Goal: Task Accomplishment & Management: Complete application form

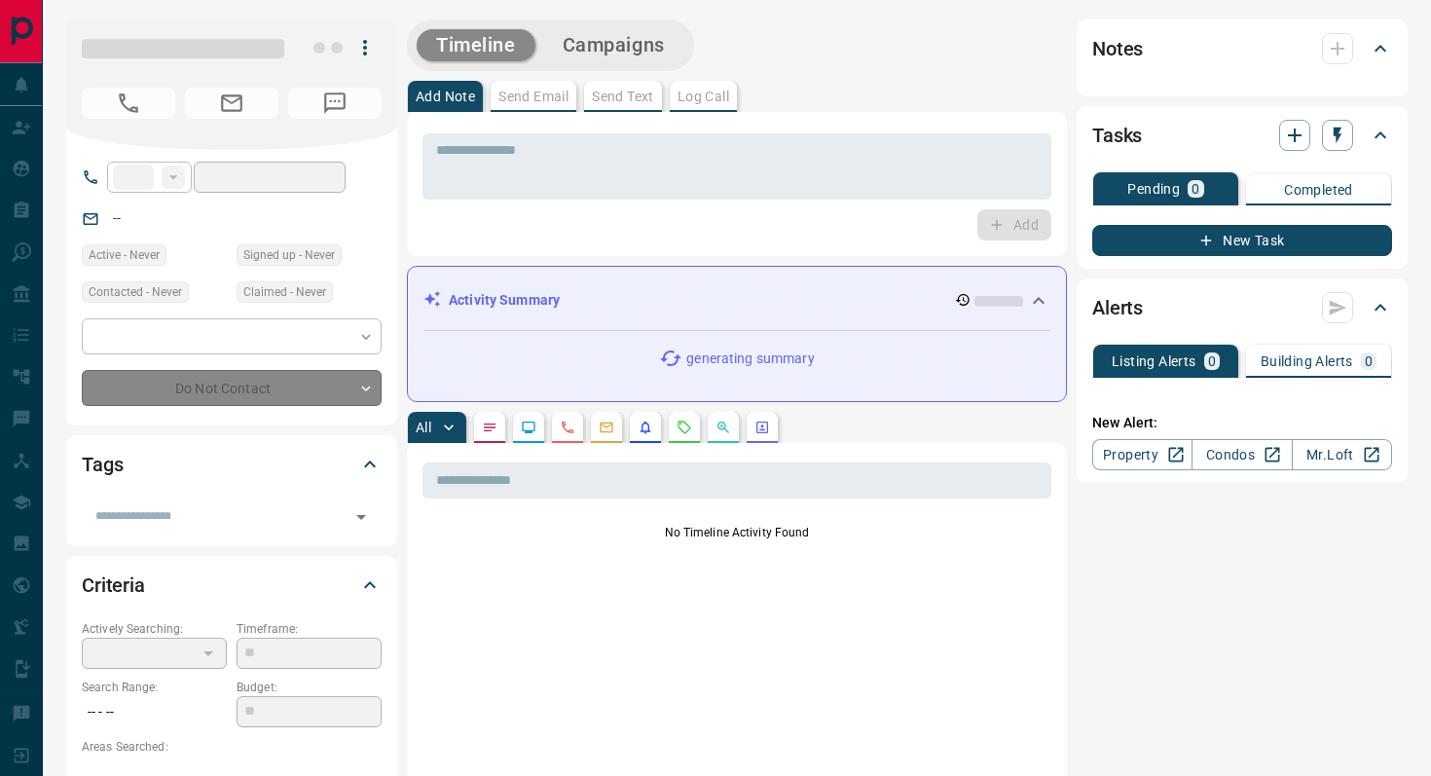
type input "**"
type input "**********"
type input "*"
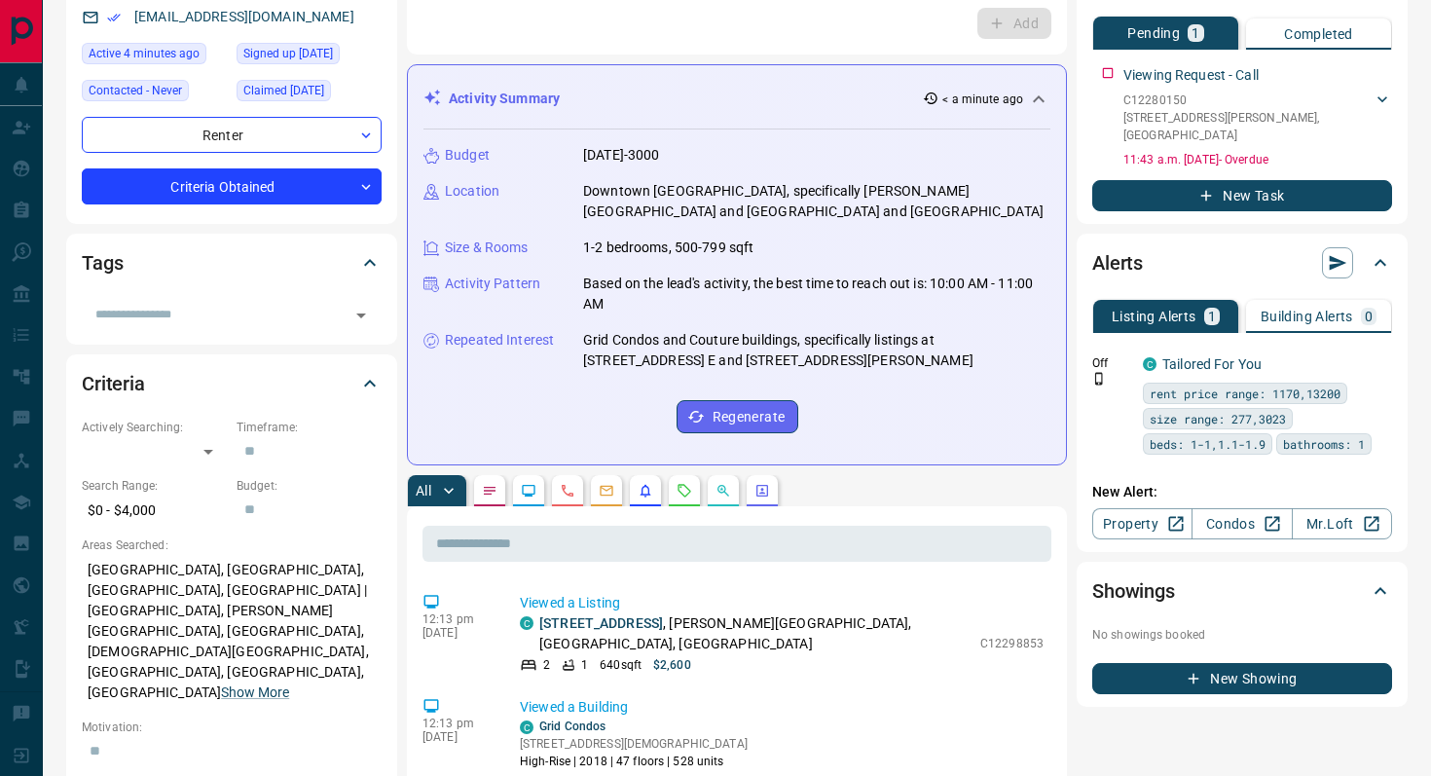
scroll to position [256, 0]
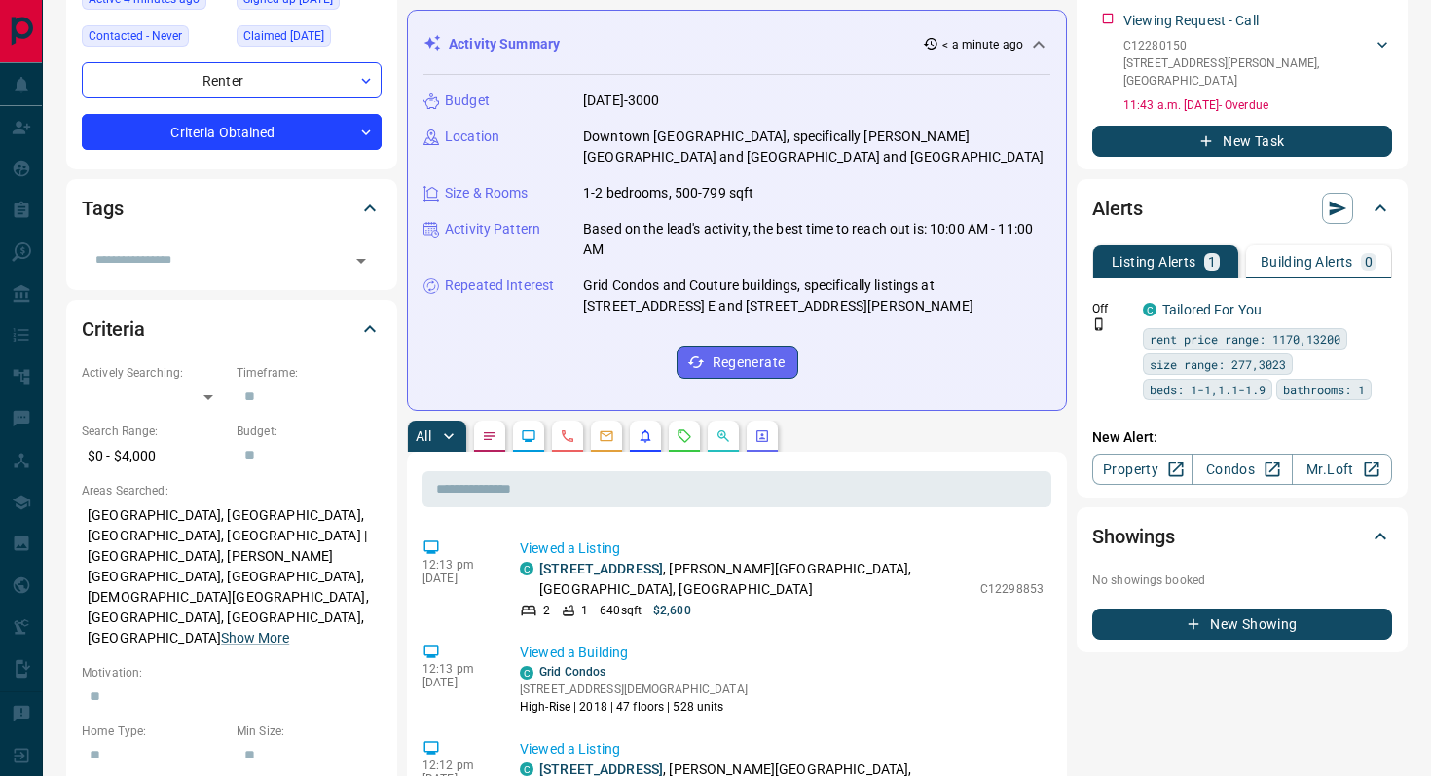
click at [696, 421] on button "button" at bounding box center [684, 436] width 31 height 31
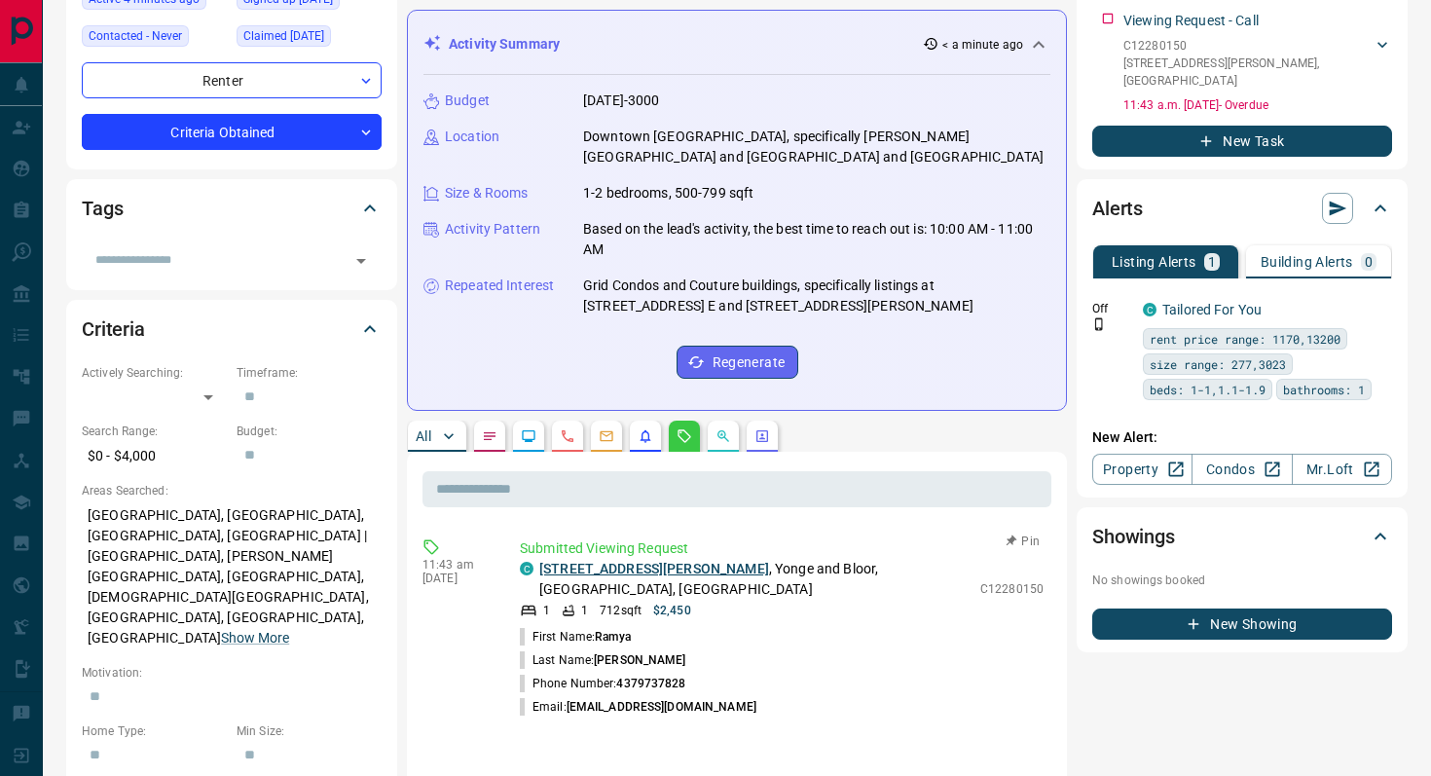
click at [660, 561] on link "[STREET_ADDRESS][PERSON_NAME]" at bounding box center [654, 569] width 230 height 16
click at [1381, 299] on icon "button" at bounding box center [1379, 308] width 18 height 18
click at [1332, 389] on icon at bounding box center [1328, 390] width 14 height 14
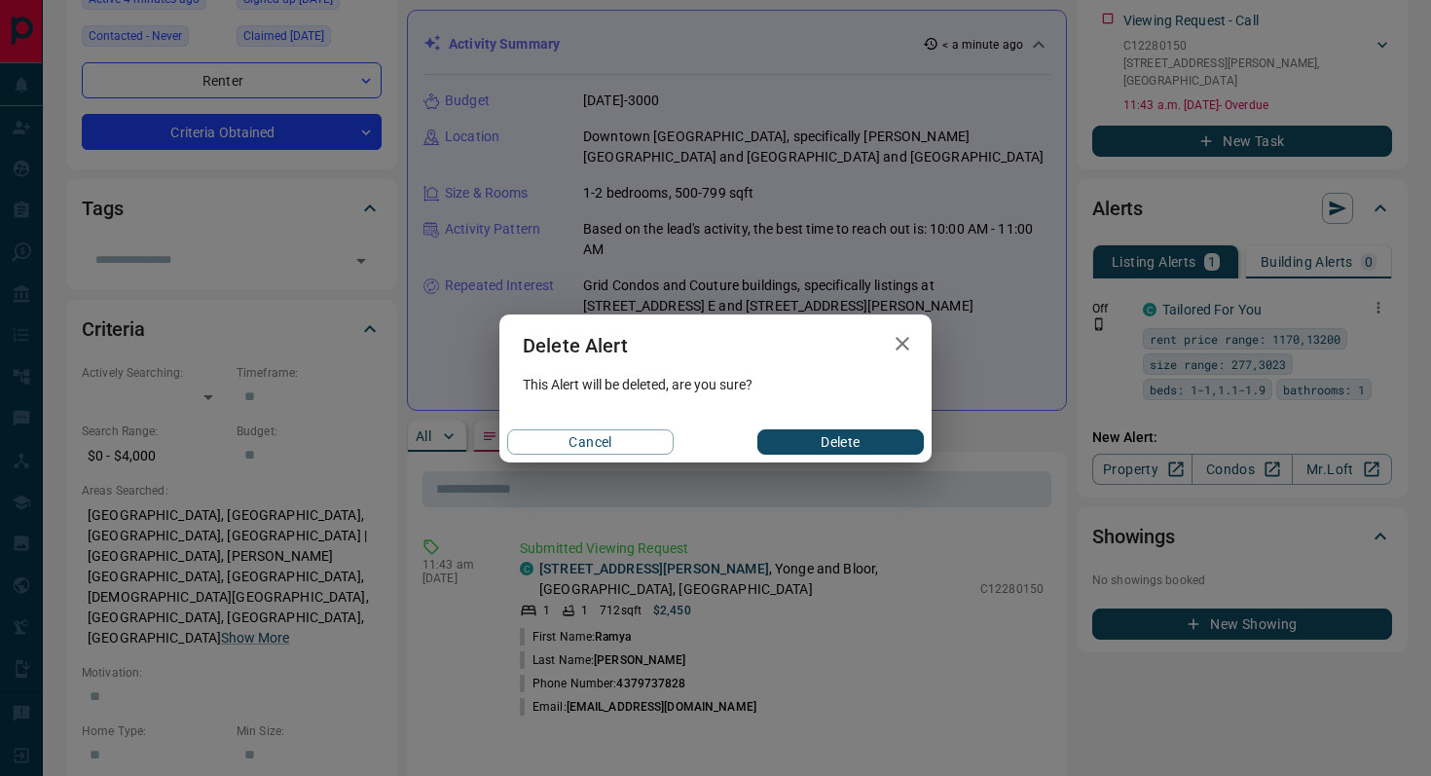
click at [803, 429] on button "Delete" at bounding box center [841, 441] width 167 height 25
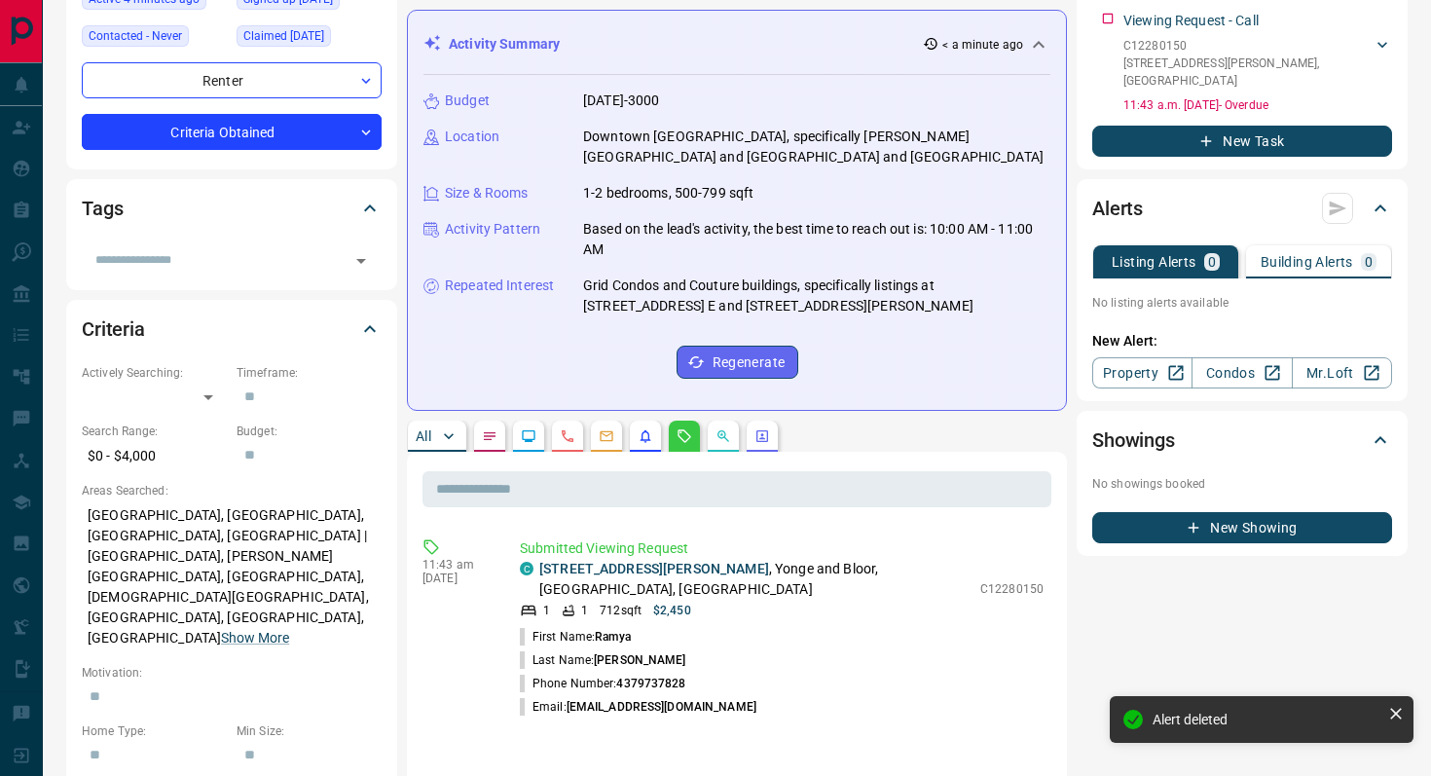
scroll to position [0, 0]
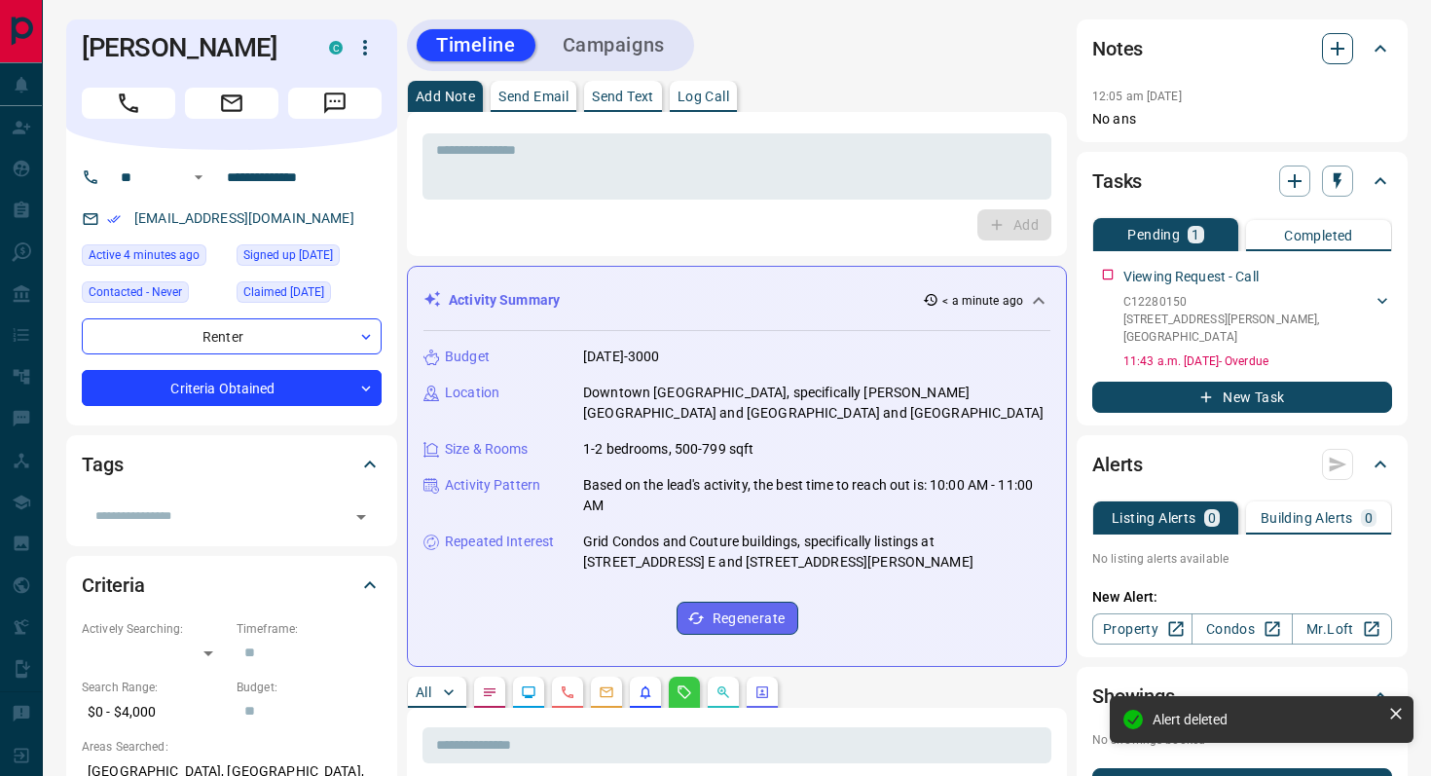
click at [1342, 47] on icon "button" at bounding box center [1337, 48] width 23 height 23
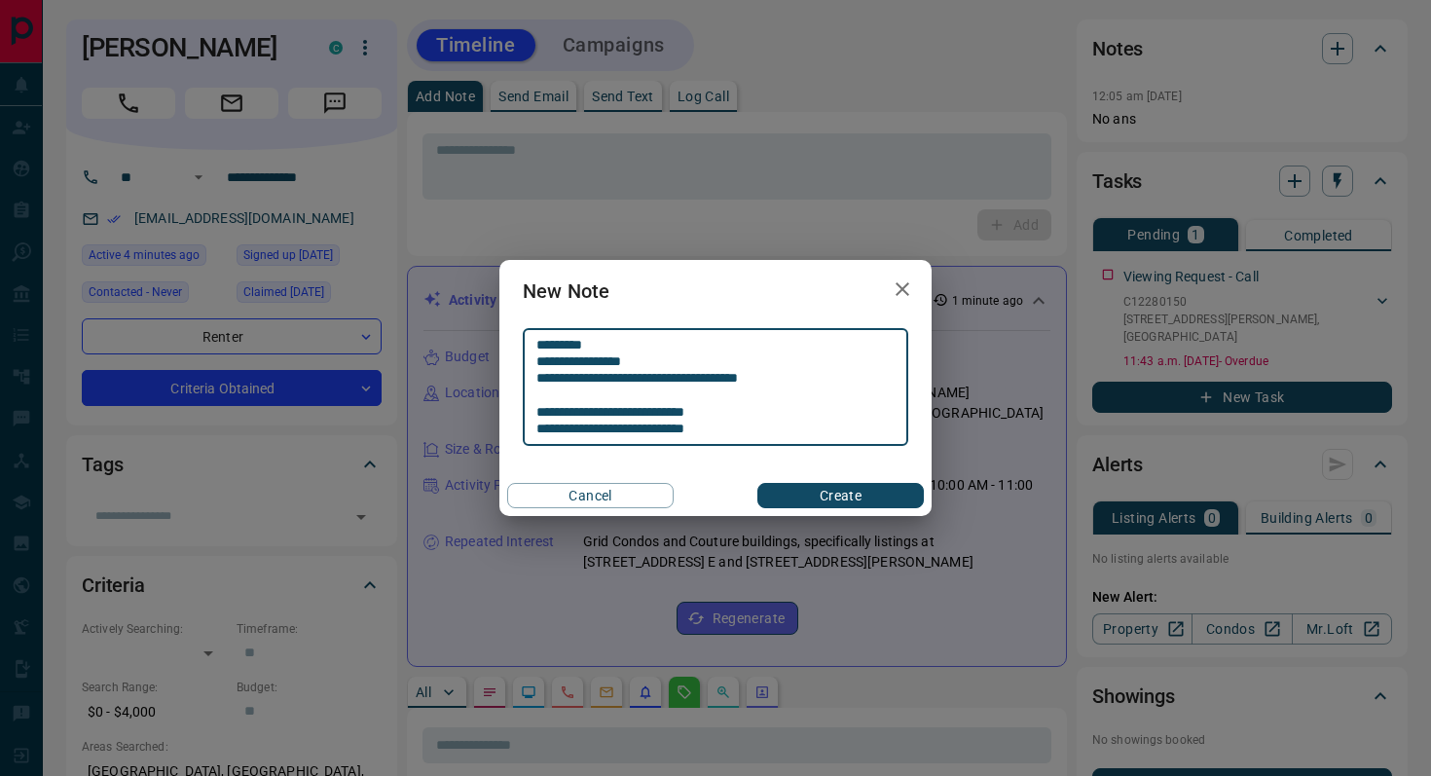
type textarea "**********"
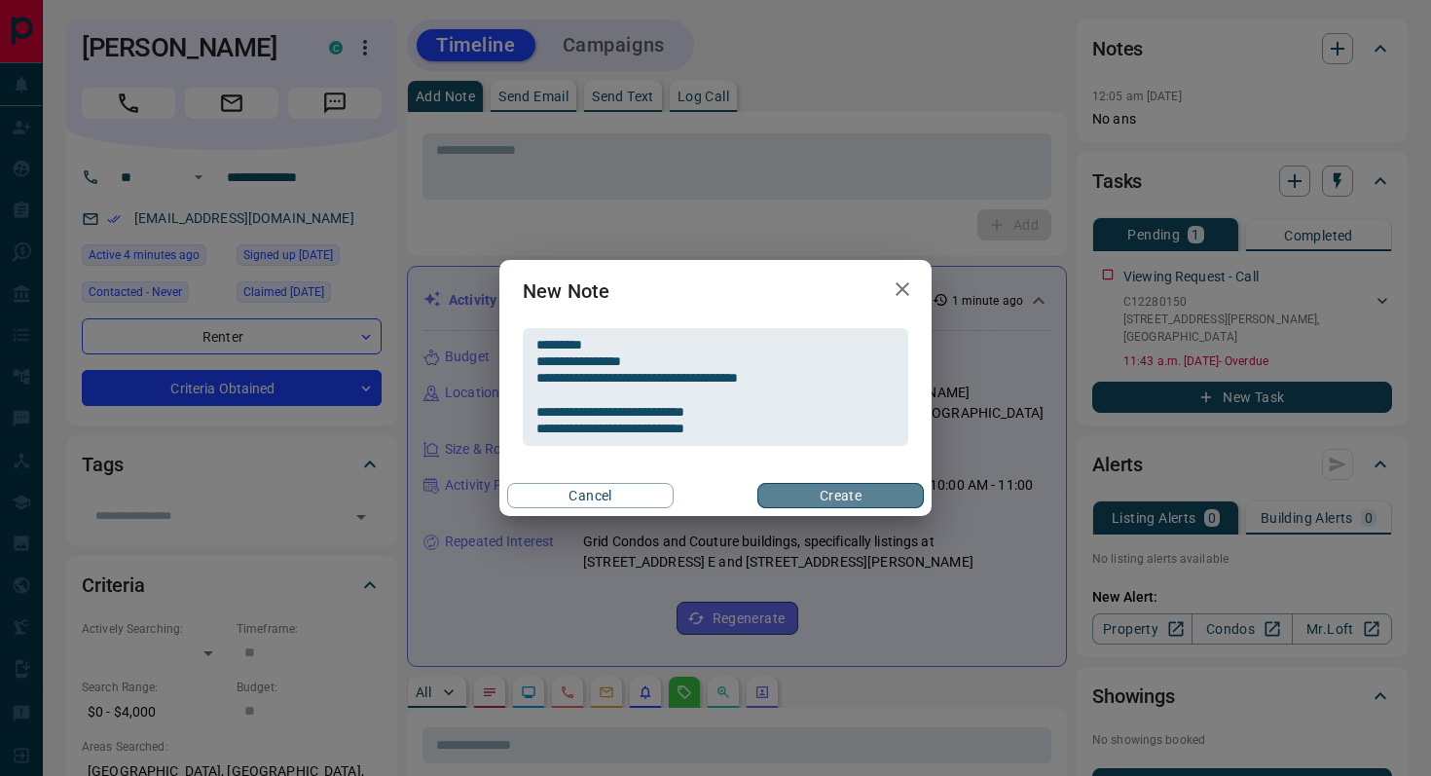
click at [884, 498] on button "Create" at bounding box center [841, 495] width 167 height 25
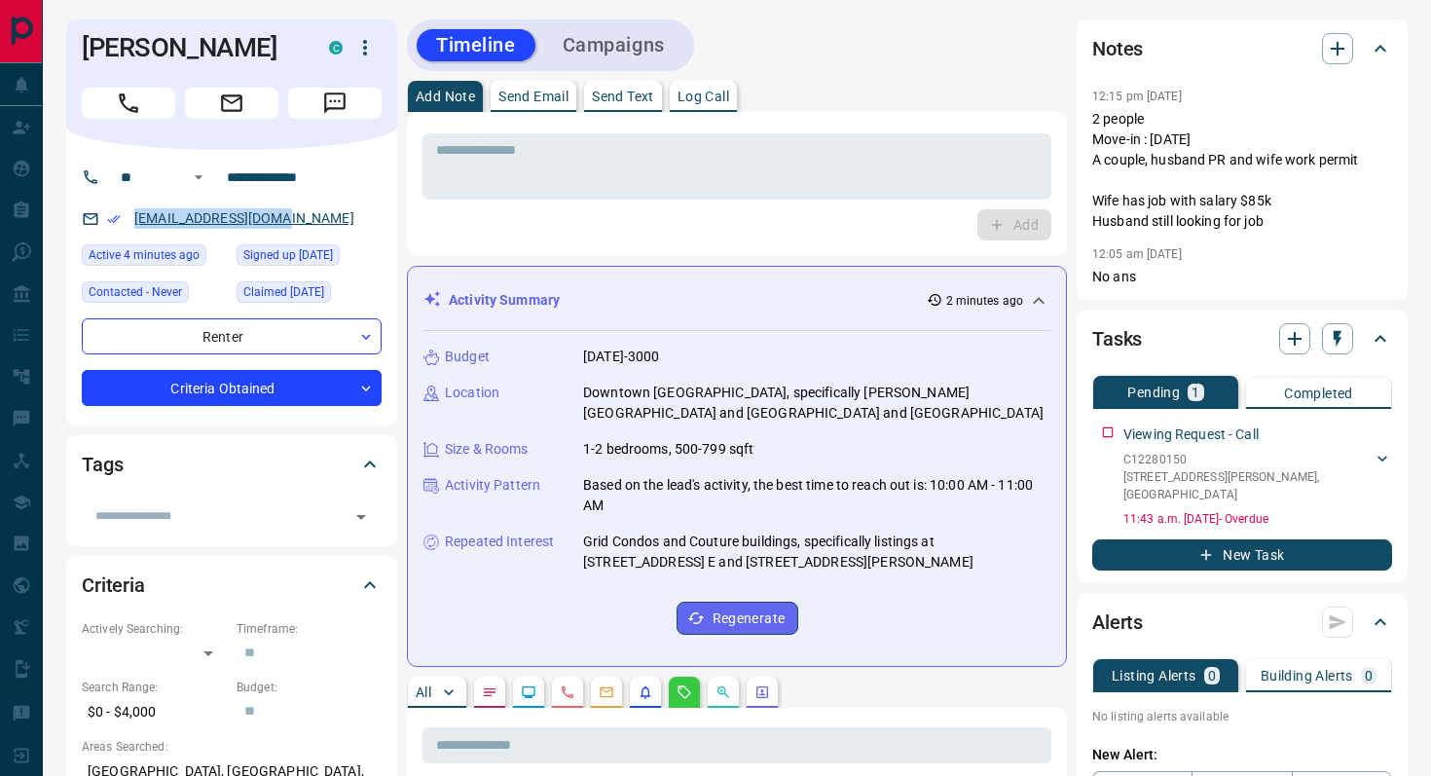
drag, startPoint x: 285, startPoint y: 216, endPoint x: 136, endPoint y: 221, distance: 149.1
click at [136, 221] on p "[EMAIL_ADDRESS][DOMAIN_NAME]" at bounding box center [245, 219] width 232 height 32
copy link "[EMAIL_ADDRESS][DOMAIN_NAME]"
